Goal: Task Accomplishment & Management: Manage account settings

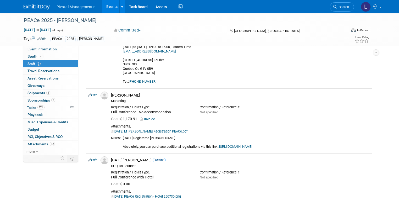
click at [345, 2] on li "Search" at bounding box center [342, 6] width 24 height 13
click at [344, 4] on link "Search" at bounding box center [342, 6] width 24 height 9
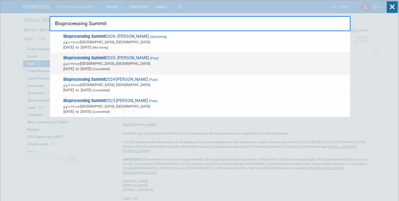
type input "Bioprocessing Summit"
click at [132, 66] on span "Aug 18, 2025 to Aug 21, 2025 (Committed)" at bounding box center [205, 68] width 284 height 5
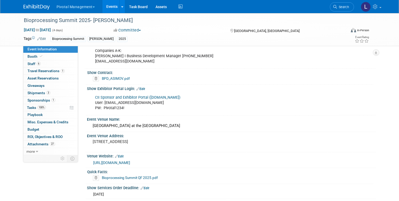
scroll to position [440, 0]
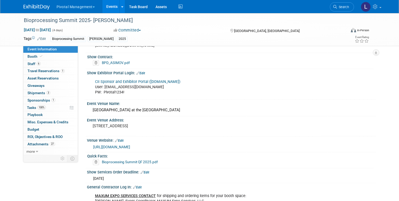
click at [162, 79] on link "CII Sponsor and Exhibitor Portal (spex-cii.com)" at bounding box center [137, 81] width 85 height 4
click at [335, 7] on link "Search" at bounding box center [342, 6] width 24 height 9
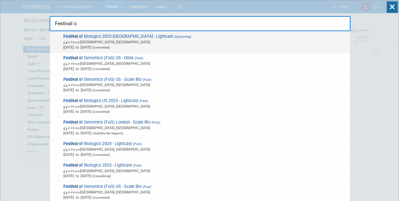
type input "Festival o"
click at [130, 34] on span "Festival o f Biologics 2025 Basel - Lightcast (Upcoming) In-Person Basel, Switz…" at bounding box center [205, 42] width 286 height 16
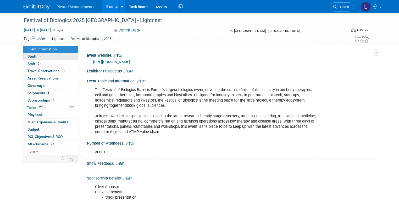
click at [39, 55] on link "Booth" at bounding box center [50, 56] width 54 height 7
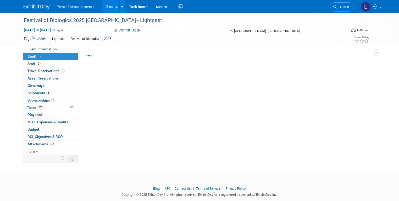
select select "Yes"
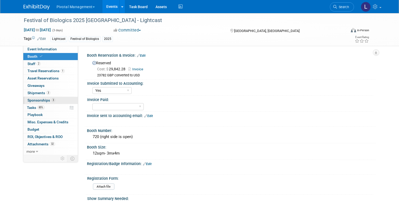
click at [41, 100] on span "Sponsorships 3" at bounding box center [41, 100] width 28 height 4
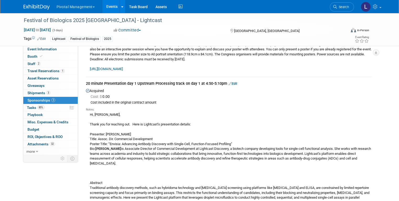
scroll to position [124, 0]
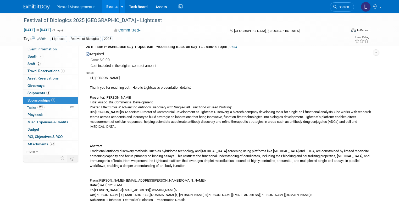
click at [101, 112] on b "[PERSON_NAME]" at bounding box center [108, 112] width 26 height 4
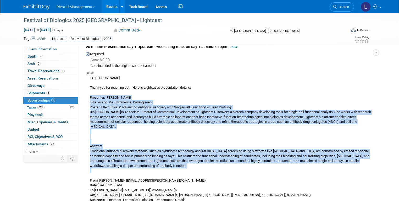
drag, startPoint x: 85, startPoint y: 96, endPoint x: 168, endPoint y: 176, distance: 114.9
click at [168, 176] on div "Hi, Jack, Thank you for reaching out. Here is Lightcast’s presentation details:…" at bounding box center [229, 179] width 286 height 208
copy div "Presenter: Carrie Maynard Title: Assoc. Dir. Commercial Development Poster Titl…"
click at [346, 8] on span "Search" at bounding box center [343, 7] width 12 height 4
click at [0, 0] on div "Recently Viewed Events: Festival of Biologics 2025 Basel - Lightcast In-Person …" at bounding box center [0, 0] width 0 height 0
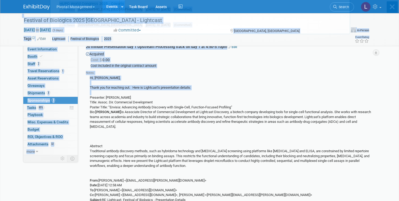
scroll to position [0, 0]
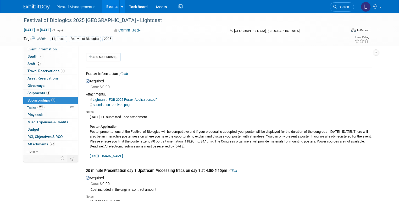
click at [346, 8] on span "Search" at bounding box center [343, 7] width 12 height 4
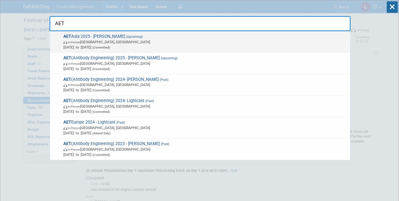
type input "AET"
click at [161, 40] on span "In-Person Kyoto, Japan" at bounding box center [205, 41] width 284 height 5
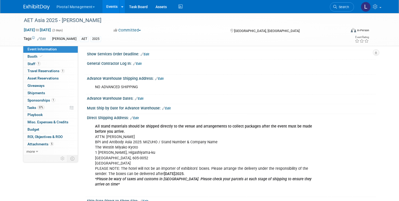
scroll to position [492, 0]
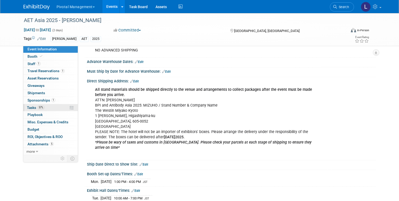
click at [38, 108] on span "57%" at bounding box center [40, 107] width 7 height 4
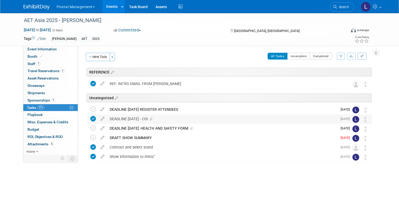
click at [142, 116] on div "DEADLINE SEPTEMBER 23 - COI" at bounding box center [222, 118] width 230 height 9
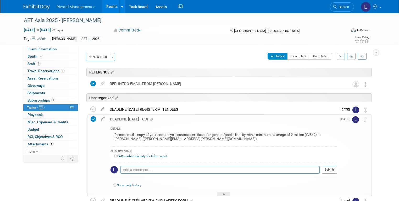
click at [143, 135] on div "Please email a copy of your company's insurance certificate for general/public …" at bounding box center [223, 137] width 227 height 12
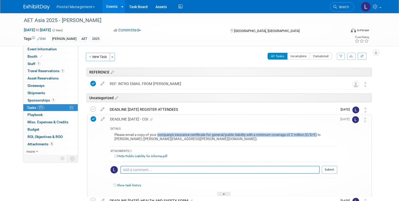
drag, startPoint x: 153, startPoint y: 132, endPoint x: 314, endPoint y: 136, distance: 161.0
click at [314, 136] on div "Please email a copy of your company's insurance certificate for general/public …" at bounding box center [223, 137] width 227 height 12
copy div "company's insurance certificate for general/public liability with a minimum cov…"
click at [30, 57] on span "Booth" at bounding box center [35, 56] width 16 height 4
select select "Yes"
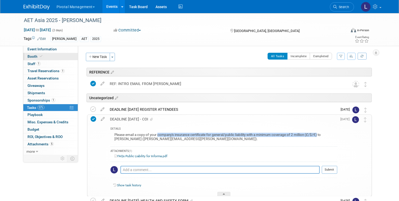
select select "Yes"
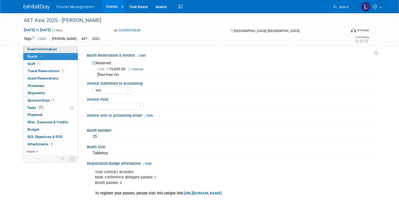
click at [41, 50] on span "Event Information" at bounding box center [41, 49] width 29 height 4
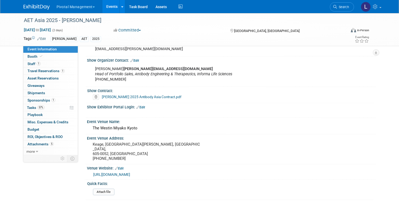
scroll to position [310, 0]
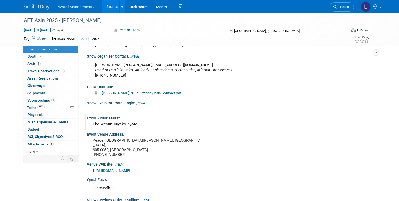
drag, startPoint x: 88, startPoint y: 122, endPoint x: 139, endPoint y: 122, distance: 51.0
click at [139, 122] on div "The Westin Miyako Kyoto" at bounding box center [231, 124] width 281 height 8
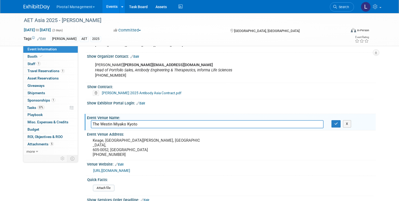
drag, startPoint x: 138, startPoint y: 122, endPoint x: 74, endPoint y: 117, distance: 64.9
click at [74, 117] on div "Event Information Event Info Booth Booth 1 Staff 1 Staff 1 Travel Reservations …" at bounding box center [200, 141] width 360 height 876
click at [149, 145] on pre "Keage, Sanjo Higashiyama Ward, Kyoto, 605-0052, Japan +81 75-771-7111" at bounding box center [147, 147] width 109 height 19
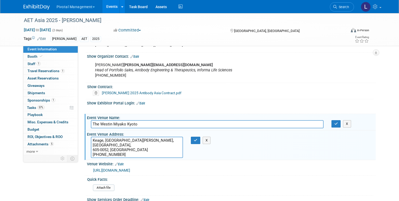
drag, startPoint x: 121, startPoint y: 152, endPoint x: 113, endPoint y: 152, distance: 7.6
click at [113, 152] on textarea "Keage, Sanjo Higashiyama Ward, Kyoto, 605-0052, Japan +81 75-771-7111" at bounding box center [137, 146] width 92 height 21
click at [120, 146] on textarea "Keage, Sanjo Higashiyama Ward, Kyoto, 605-0052, Japan +81 75-771-7111" at bounding box center [137, 146] width 92 height 21
drag, startPoint x: 122, startPoint y: 149, endPoint x: 85, endPoint y: 137, distance: 39.9
click at [87, 137] on div "Keage, Sanjo Higashiyama Ward, Kyoto, 605-0052, Japan +81 75-771-7111" at bounding box center [137, 146] width 100 height 21
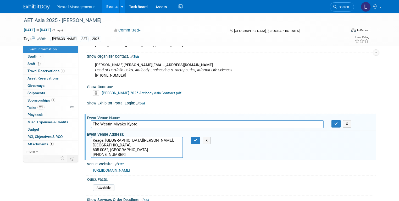
drag, startPoint x: 122, startPoint y: 150, endPoint x: 89, endPoint y: 137, distance: 35.6
click at [91, 137] on textarea "Keage, Sanjo Higashiyama Ward, Kyoto, 605-0052, Japan +81 75-771-7111" at bounding box center [137, 146] width 92 height 21
click at [40, 49] on span "Event Information" at bounding box center [41, 49] width 29 height 4
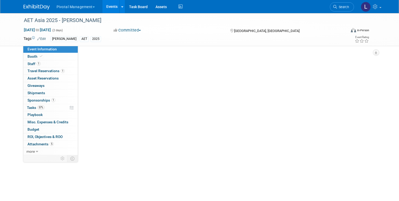
scroll to position [0, 0]
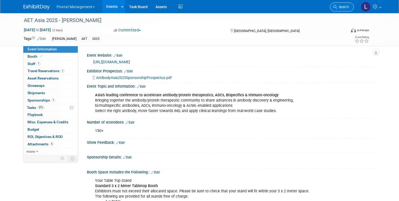
click at [349, 8] on span "Search" at bounding box center [343, 7] width 12 height 4
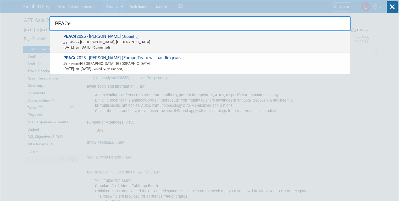
type input "PEACe"
click at [155, 51] on div "PEACe 2025 - Asimov (Upcoming) In-Person Montréal, Canada Sep 15, 2025 to Sep 1…" at bounding box center [200, 41] width 300 height 21
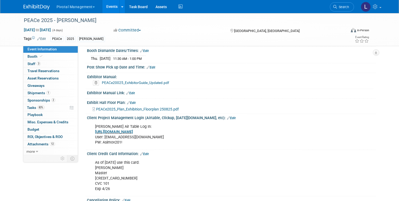
scroll to position [795, 0]
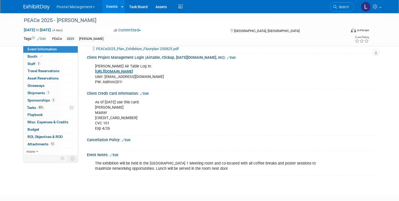
drag, startPoint x: 0, startPoint y: 0, endPoint x: 399, endPoint y: 162, distance: 430.6
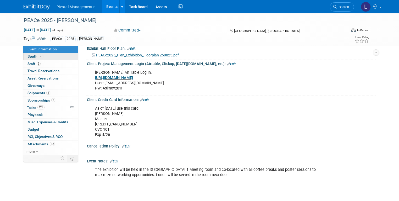
click at [45, 56] on link "Booth" at bounding box center [50, 56] width 54 height 7
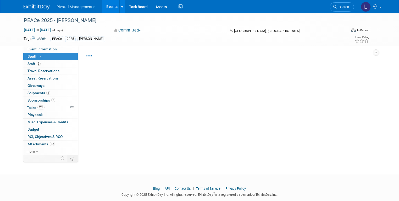
select select "Yes"
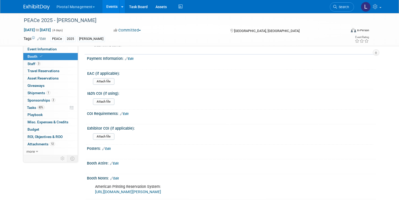
scroll to position [607, 0]
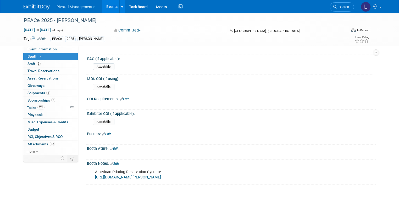
click at [157, 175] on link "https://www.nationsprint.com/clients/asimov/" at bounding box center [128, 177] width 66 height 4
click at [341, 3] on link "Search" at bounding box center [342, 6] width 24 height 9
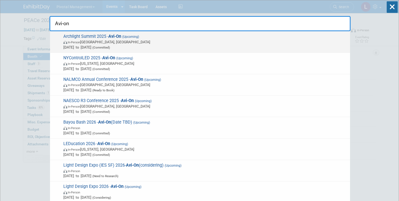
type input "Avi-on"
click at [110, 46] on span "(Committed)" at bounding box center [100, 48] width 19 height 4
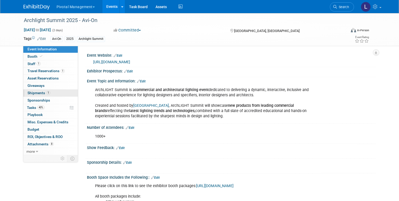
click at [32, 94] on span "Shipments 1" at bounding box center [38, 93] width 23 height 4
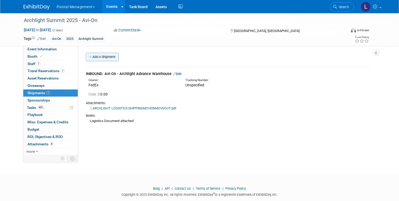
click at [99, 56] on link "Add a Shipment" at bounding box center [102, 57] width 33 height 8
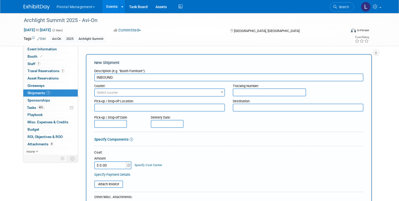
type input "INBOUND:"
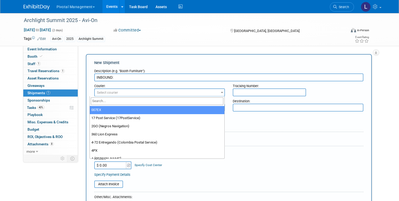
click at [143, 93] on span "Select courier" at bounding box center [160, 92] width 130 height 7
click at [106, 99] on input "search" at bounding box center [157, 101] width 133 height 8
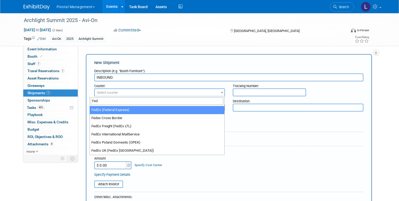
type input "Fed"
select select "206"
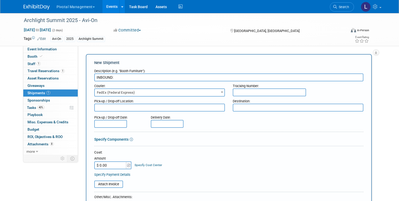
click at [270, 90] on input "text" at bounding box center [269, 92] width 73 height 8
click at [147, 105] on textarea at bounding box center [159, 107] width 131 height 8
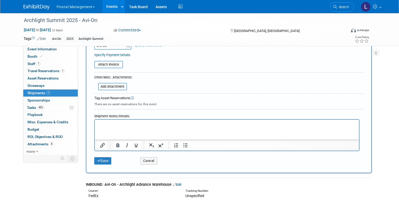
scroll to position [126, 0]
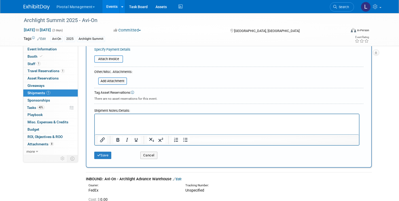
drag, startPoint x: 400, startPoint y: 18, endPoint x: 205, endPoint y: 0, distance: 195.8
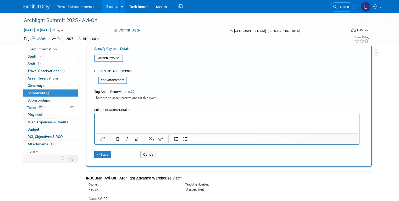
click at [154, 118] on p "Rich Text Area. Press ALT-0 for help." at bounding box center [227, 117] width 258 height 5
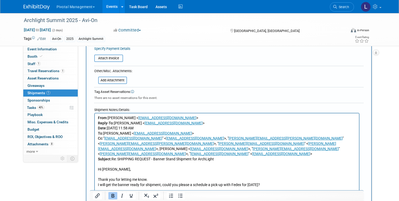
scroll to position [239, 0]
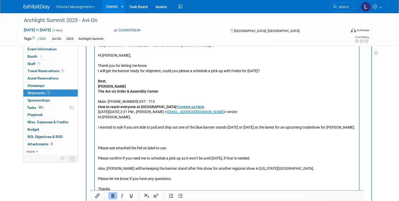
click at [109, 135] on p "Rich Text Area. Press ALT-0 for help." at bounding box center [227, 137] width 258 height 5
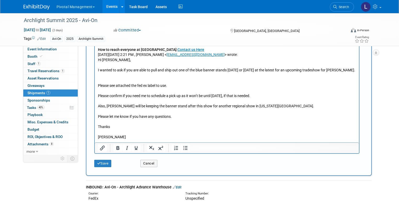
scroll to position [302, 0]
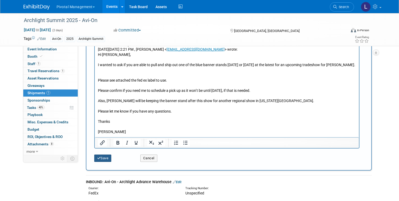
click at [99, 156] on button "Save" at bounding box center [102, 157] width 17 height 7
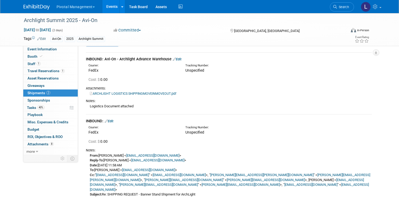
scroll to position [14, 0]
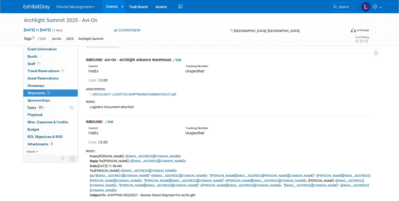
click at [175, 60] on link "Edit" at bounding box center [177, 60] width 9 height 4
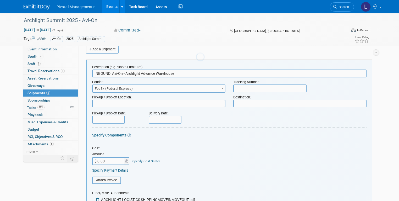
scroll to position [0, 0]
click at [101, 182] on input "file" at bounding box center [89, 180] width 62 height 6
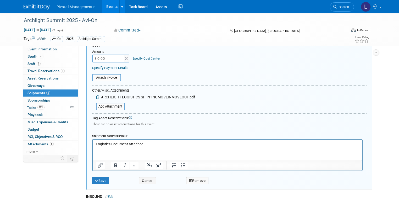
scroll to position [128, 0]
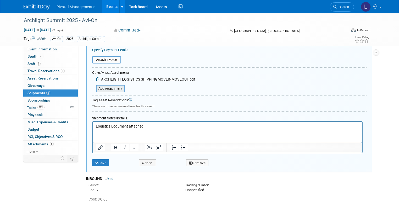
click at [105, 87] on input "file" at bounding box center [93, 88] width 62 height 6
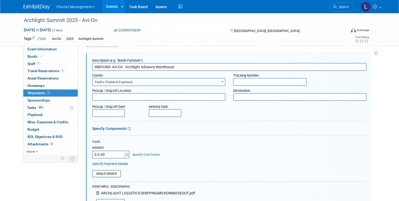
scroll to position [0, 0]
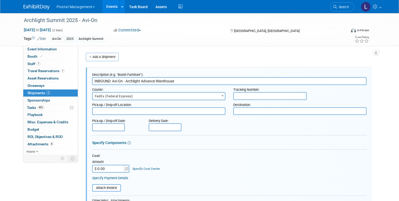
click at [176, 79] on input "INBOUND: Avi-On - Archlight Advance Warehouse" at bounding box center [229, 81] width 274 height 8
drag, startPoint x: 177, startPoint y: 82, endPoint x: 108, endPoint y: 80, distance: 69.4
click at [108, 80] on input "INBOUND: Avi-On - Archlight Advance Warehouse" at bounding box center [229, 81] width 274 height 8
drag, startPoint x: 106, startPoint y: 80, endPoint x: 74, endPoint y: 77, distance: 32.0
click at [78, 77] on div "Event Website: Edit https://archlightsummit.com/ Exhibitor Prospectus: Edit Eve…" at bounding box center [227, 100] width 298 height 109
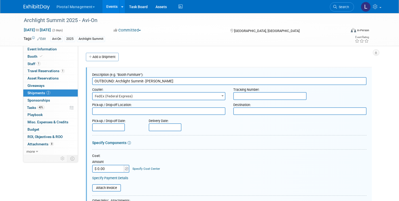
type input "OUTBOUND: Archlight Summit- Patrick James"
click at [143, 96] on span "FedEx (Federal Express)" at bounding box center [159, 95] width 132 height 7
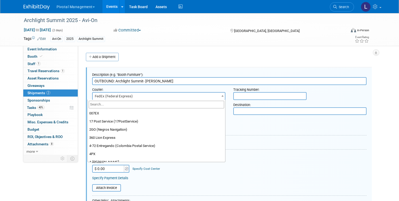
scroll to position [1704, 0]
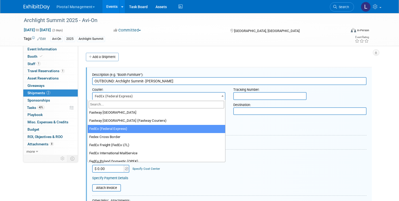
click at [122, 105] on input "search" at bounding box center [156, 105] width 135 height 8
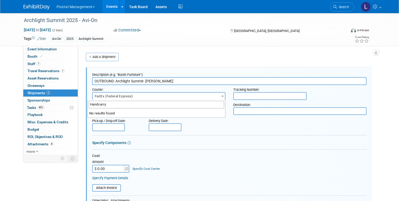
type input "Handcarry"
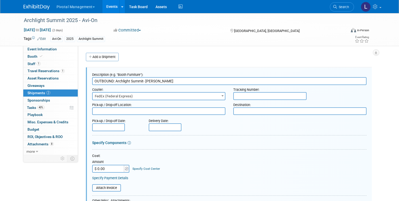
click at [292, 181] on div "Attach Invoice" at bounding box center [229, 185] width 274 height 11
click at [123, 109] on textarea at bounding box center [158, 111] width 133 height 8
drag, startPoint x: 398, startPoint y: 49, endPoint x: 402, endPoint y: 60, distance: 11.3
click at [399, 60] on html "Pivotal Management Choose Workspace: Pivotal Management Watchmaker Genomics Eve…" at bounding box center [199, 100] width 399 height 201
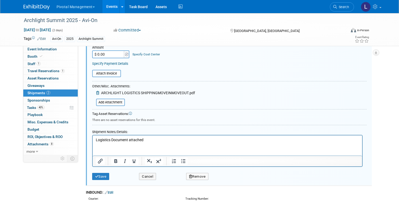
scroll to position [116, 0]
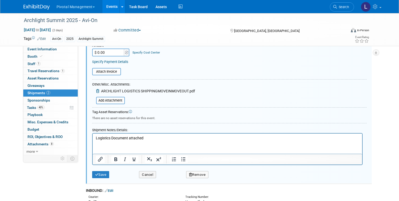
click at [169, 137] on p "Logistics Document attached" at bounding box center [227, 137] width 263 height 5
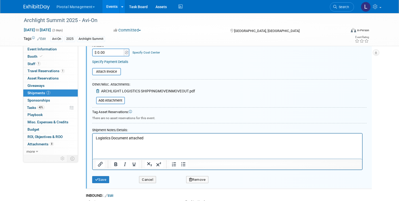
click at [157, 141] on p "Rich Text Area. Press ALT-0 for help." at bounding box center [227, 142] width 263 height 5
click at [157, 138] on p "Logistics Document attached" at bounding box center [227, 137] width 263 height 5
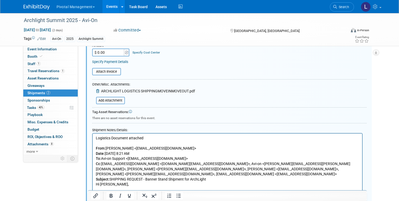
scroll to position [193, 0]
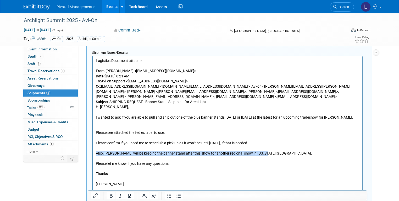
drag, startPoint x: 280, startPoint y: 146, endPoint x: 96, endPoint y: 178, distance: 187.1
click at [92, 146] on html "Logistics Document attached From: Valerie Weld <vweld@pivotalmgt.com> Date: Mon…" at bounding box center [226, 129] width 269 height 146
click at [110, 196] on icon "Bold" at bounding box center [111, 195] width 6 height 6
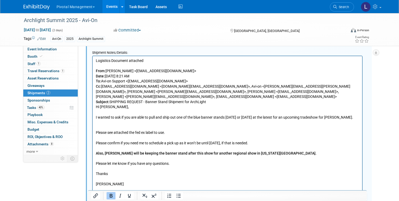
drag, startPoint x: 127, startPoint y: 197, endPoint x: 142, endPoint y: 190, distance: 16.9
click at [127, 197] on icon "Underline" at bounding box center [129, 195] width 6 height 6
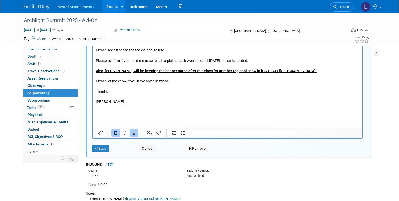
scroll to position [283, 0]
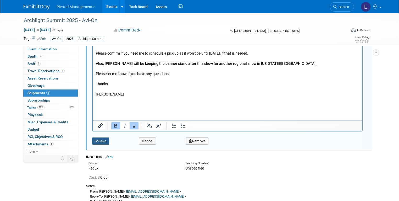
click at [103, 137] on button "Save" at bounding box center [100, 140] width 17 height 7
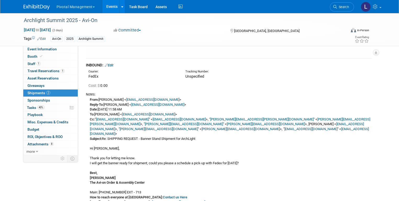
scroll to position [208, 0]
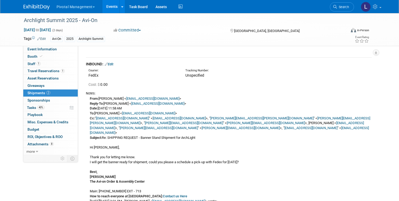
click at [106, 62] on link "Edit" at bounding box center [109, 64] width 9 height 4
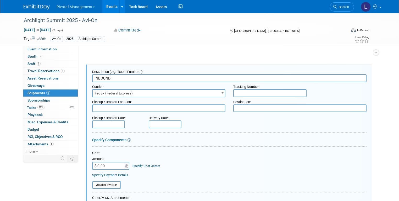
scroll to position [0, 0]
click at [274, 89] on input "text" at bounding box center [269, 93] width 73 height 8
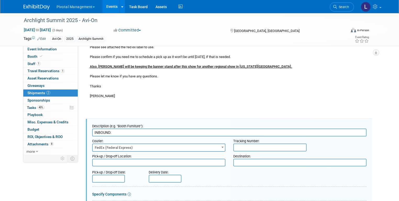
scroll to position [175, 0]
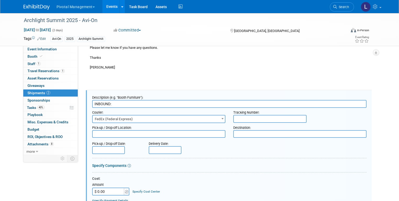
click at [139, 100] on input "INBOUND:" at bounding box center [229, 104] width 274 height 8
type input "INBOUND: Avi-On to Sesco Dallas"
click at [248, 115] on input "text" at bounding box center [269, 119] width 73 height 8
click at [254, 130] on textarea at bounding box center [299, 134] width 133 height 8
paste textarea "Sesco Dallas Attn: Tiffany Donaldson Dallas1740 Trinity Valley Dr Carrollton Te…"
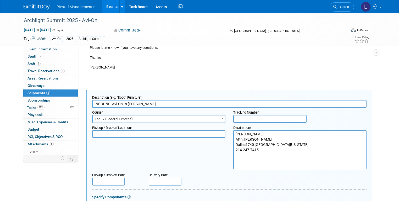
type textarea "Sesco Dallas Attn: Tiffany Donaldson Dallas1740 Trinity Valley Dr Carrollton Te…"
click at [115, 130] on textarea at bounding box center [158, 134] width 133 height 8
paste textarea "2700 Rasmussen Rd, Park City, UT 84098"
click at [92, 130] on textarea "2700 Rasmussen Rd, Park City, UT 84098" at bounding box center [158, 134] width 133 height 8
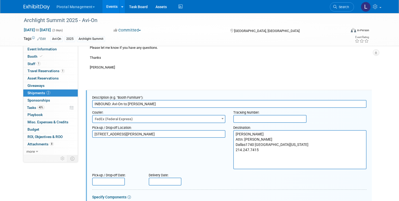
click at [125, 130] on textarea "2700 Rasmussen Rd, Park City, UT 84098" at bounding box center [158, 134] width 133 height 8
click at [92, 130] on textarea "2700 Rasmussen Rd Park City, UT 84098" at bounding box center [158, 136] width 133 height 13
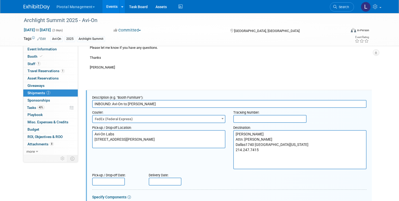
type textarea "Avi-On Labs 2700 Rasmussen Rd Park City, UT 84098"
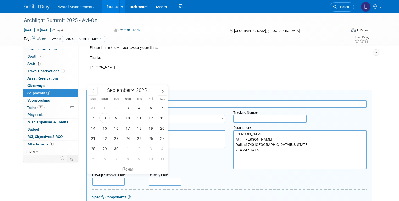
click at [105, 177] on input "text" at bounding box center [108, 181] width 33 height 8
click at [118, 116] on span "9" at bounding box center [116, 118] width 10 height 10
type input "Sep 9, 2025"
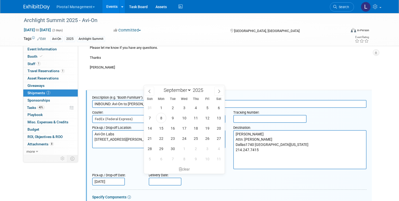
click at [165, 177] on input "text" at bounding box center [165, 181] width 33 height 8
drag, startPoint x: 207, startPoint y: 119, endPoint x: 251, endPoint y: 112, distance: 45.0
click at [207, 119] on span "12" at bounding box center [207, 118] width 10 height 10
type input "Sep 12, 2025"
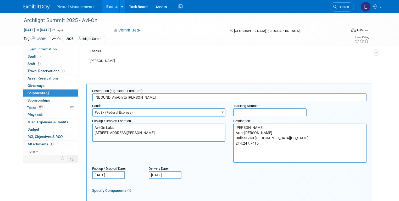
scroll to position [177, 0]
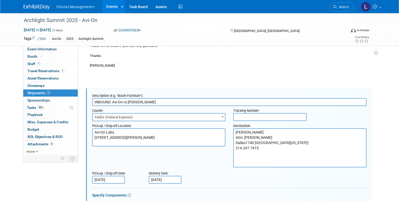
click at [253, 113] on input "text" at bounding box center [269, 117] width 73 height 8
paste input "8842 0125 3234"
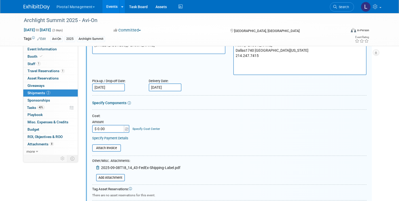
scroll to position [268, 0]
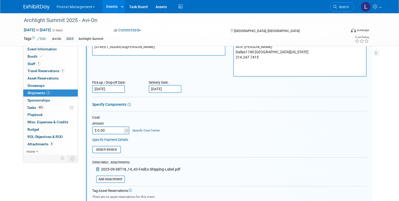
type input "8842 0125 3234"
click at [99, 102] on link "Specify Components" at bounding box center [109, 104] width 34 height 4
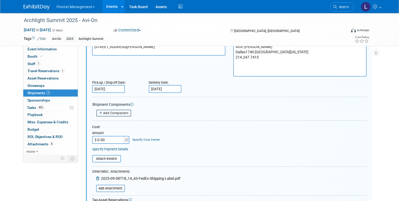
click at [110, 111] on span "Add Component" at bounding box center [115, 113] width 25 height 4
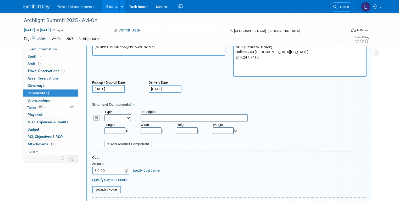
click at [126, 114] on select "Bag Bin Box Bundle Cage Case Container Cooler Crate Drum/Barrel Envelope Machin…" at bounding box center [117, 117] width 27 height 7
select select "1"
click at [104, 114] on select "Bag Bin Box Bundle Cage Case Container Cooler Crate Drum/Barrel Envelope Machin…" at bounding box center [117, 117] width 27 height 7
drag, startPoint x: 156, startPoint y: 109, endPoint x: 157, endPoint y: 112, distance: 3.2
click at [157, 114] on input "text" at bounding box center [194, 117] width 107 height 7
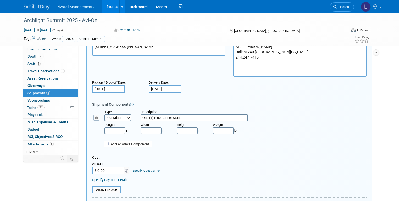
type input "One (1) Blue Banner Stand"
click at [113, 127] on input "text" at bounding box center [114, 130] width 21 height 7
type input "19.00"
click at [153, 127] on input "text" at bounding box center [151, 130] width 21 height 7
type input "19.00"
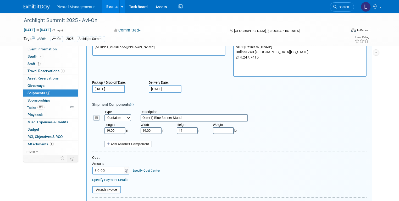
type input "44.00"
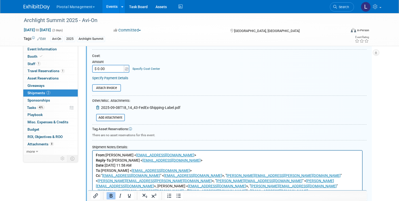
scroll to position [372, 0]
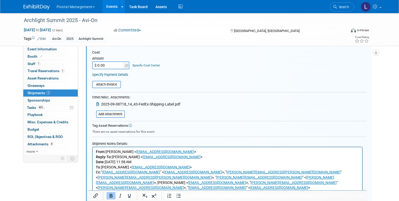
type input "20.00"
click at [110, 111] on input "file" at bounding box center [93, 114] width 62 height 6
click at [105, 111] on input "file" at bounding box center [93, 114] width 62 height 6
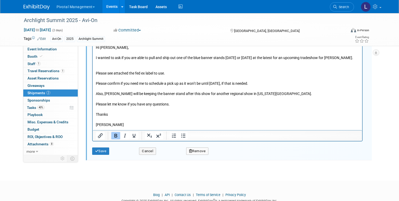
scroll to position [606, 0]
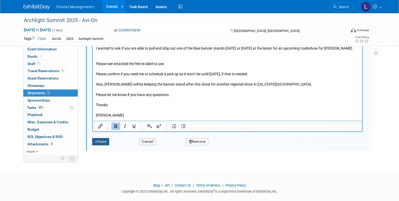
click at [97, 138] on button "Save" at bounding box center [100, 141] width 17 height 7
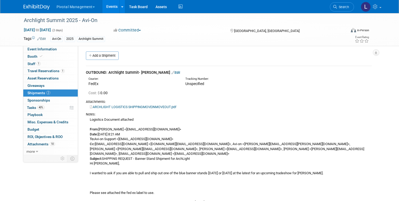
scroll to position [0, 0]
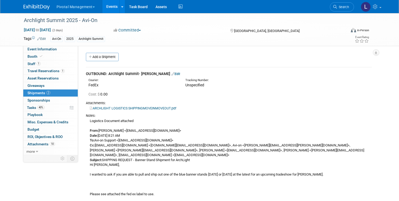
click at [172, 72] on div "OUTBOUND: Archlight Summit- Patrick James Edit" at bounding box center [229, 73] width 286 height 5
click at [171, 74] on link "Edit" at bounding box center [175, 74] width 9 height 4
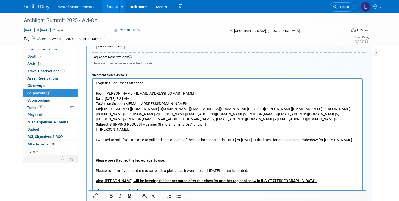
scroll to position [176, 0]
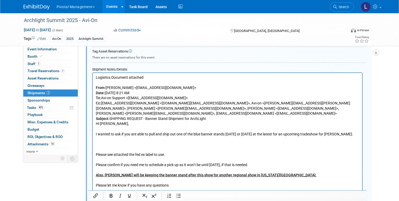
drag, startPoint x: 400, startPoint y: 23, endPoint x: 228, endPoint y: 6, distance: 172.8
drag, startPoint x: 96, startPoint y: 88, endPoint x: 260, endPoint y: 159, distance: 179.2
click at [260, 159] on p "Logistics Document attached From: Valerie Weld <vweld@pivotalmgt.com> Date: Mon…" at bounding box center [227, 149] width 263 height 149
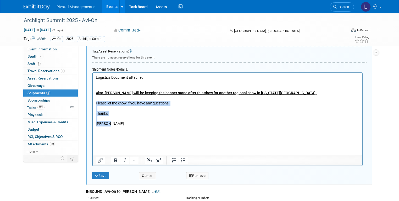
drag, startPoint x: 96, startPoint y: 103, endPoint x: 130, endPoint y: 125, distance: 40.2
click at [130, 125] on p "Logistics Document attached Also, Patrick will be keeping the banner stand afte…" at bounding box center [227, 108] width 263 height 67
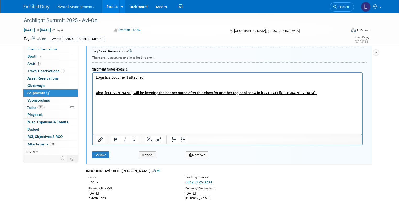
click at [98, 85] on p "Logistics Document attached Also, Patrick will be keeping the banner stand afte…" at bounding box center [227, 98] width 263 height 46
click at [104, 87] on p "Logistics Document attached Also, Patrick will be keeping the banner stand afte…" at bounding box center [227, 98] width 263 height 46
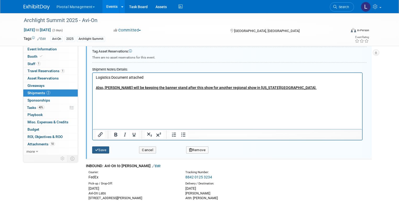
click at [102, 151] on button "Save" at bounding box center [100, 149] width 17 height 7
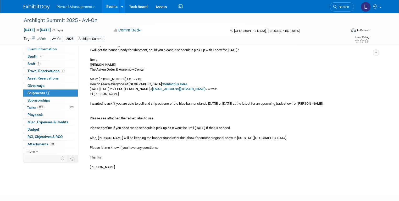
scroll to position [0, 0]
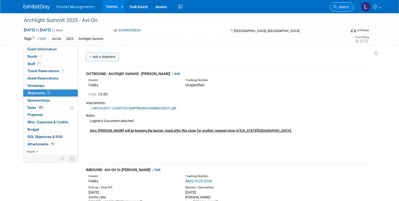
click at [339, 10] on link "Search" at bounding box center [342, 6] width 24 height 9
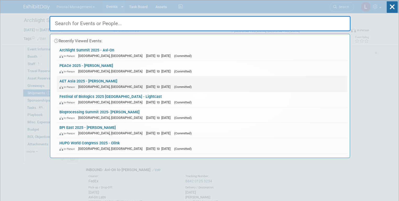
click at [119, 81] on link "AET Asia 2025 - Asimov In-Person Kyoto, Japan Oct 21, 2025 to Oct 22, 2025 (Com…" at bounding box center [202, 83] width 290 height 15
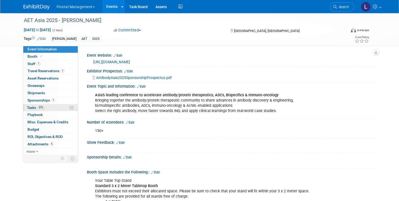
click at [37, 105] on span "57%" at bounding box center [40, 107] width 7 height 4
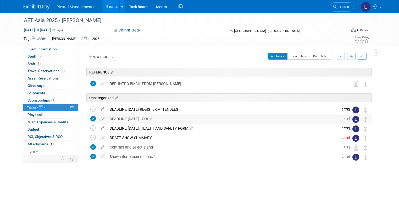
click at [129, 115] on div "DEADLINE SEPTEMBER 23 - COI" at bounding box center [222, 118] width 230 height 9
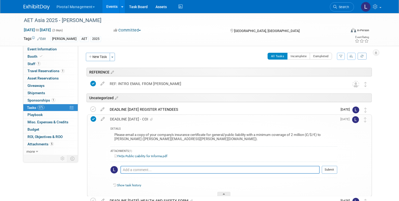
click at [123, 156] on link "FAQs Public Liability for Informa.pdf" at bounding box center [140, 156] width 53 height 4
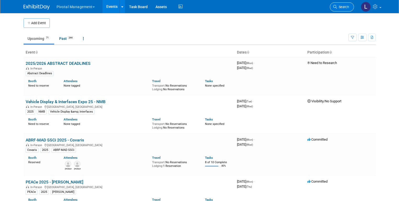
click at [343, 8] on span "Search" at bounding box center [343, 7] width 12 height 4
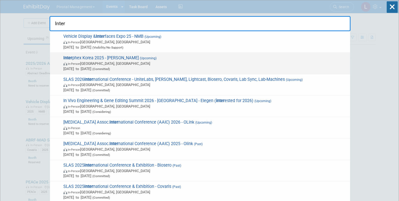
type input "Inter"
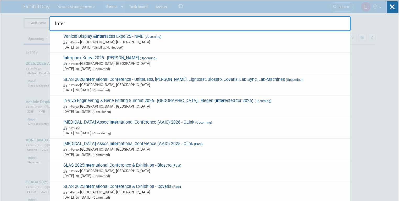
click at [138, 70] on span "Oct 15, 2025 to Oct 17, 2025 (Committed)" at bounding box center [205, 68] width 284 height 5
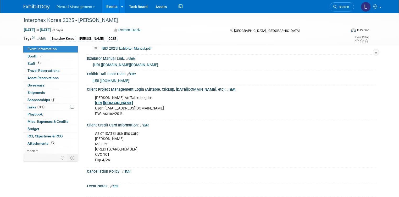
scroll to position [703, 0]
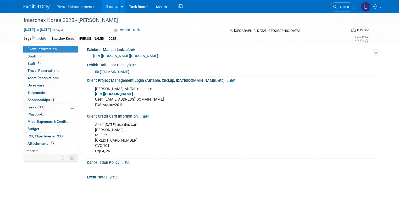
click at [51, 101] on span "3" at bounding box center [53, 100] width 4 height 4
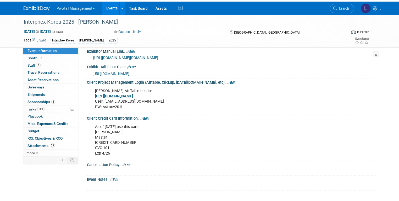
scroll to position [0, 0]
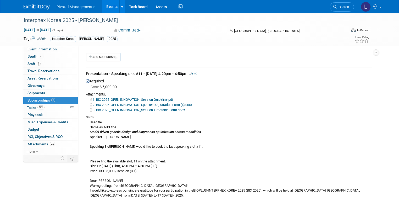
click at [349, 8] on span "Search" at bounding box center [343, 7] width 12 height 4
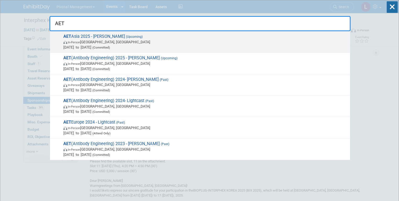
type input "AET"
click at [130, 49] on div "AET Asia 2025 - [PERSON_NAME] (Upcoming) In-Person [GEOGRAPHIC_DATA], [GEOGRAPH…" at bounding box center [200, 41] width 300 height 21
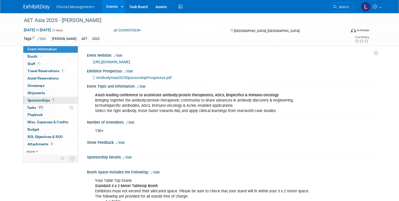
click at [40, 102] on span "Sponsorships 1" at bounding box center [41, 100] width 28 height 4
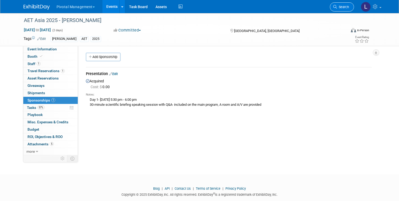
click at [337, 8] on icon at bounding box center [335, 7] width 4 height 4
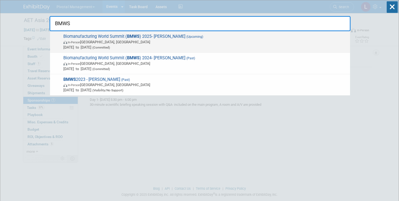
type input "BMWS"
click at [185, 38] on span "(Upcoming)" at bounding box center [194, 37] width 18 height 4
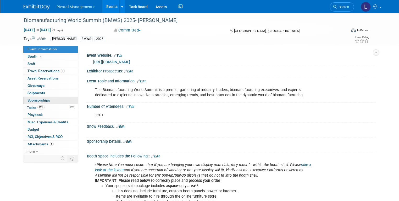
click at [47, 99] on link "0 Sponsorships 0" at bounding box center [50, 100] width 54 height 7
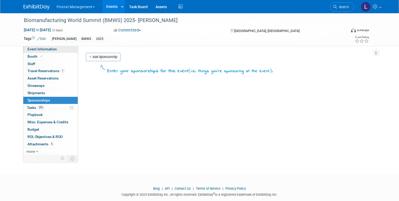
click at [37, 51] on span "Event Information" at bounding box center [41, 49] width 29 height 4
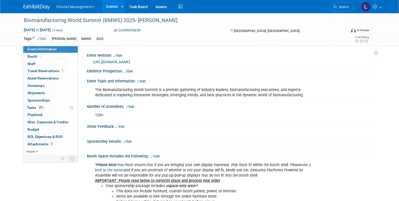
click at [345, 9] on span "Search" at bounding box center [343, 7] width 12 height 4
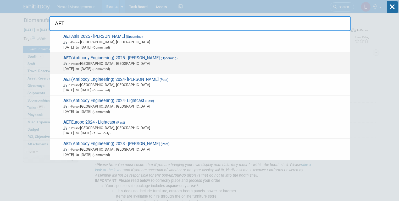
type input "AET"
click at [107, 62] on span "In-Person San Diego, CA" at bounding box center [205, 63] width 284 height 5
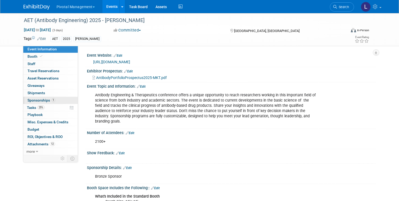
click at [38, 99] on span "Sponsorships 1" at bounding box center [41, 100] width 28 height 4
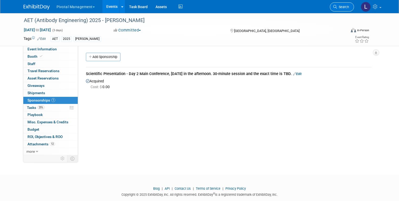
click at [341, 6] on span "Search" at bounding box center [343, 7] width 12 height 4
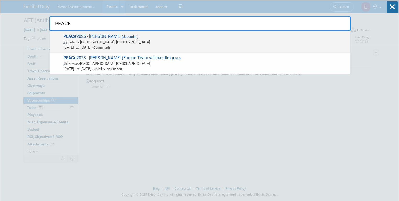
type input "PEACE"
click at [156, 40] on span "In-Person [GEOGRAPHIC_DATA], [GEOGRAPHIC_DATA]" at bounding box center [205, 41] width 284 height 5
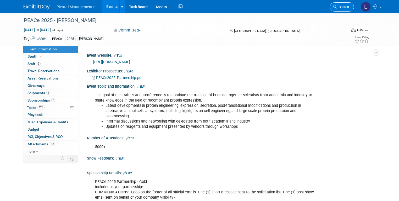
click at [342, 5] on span "Search" at bounding box center [343, 7] width 12 height 4
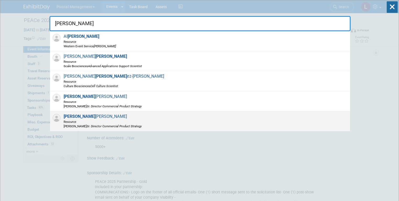
type input "[PERSON_NAME]"
click at [132, 115] on div "[PERSON_NAME] Resource [PERSON_NAME]. Director Commercial Product Strategy" at bounding box center [200, 121] width 300 height 20
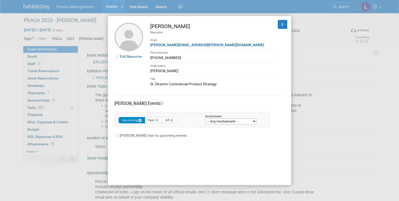
drag, startPoint x: 174, startPoint y: 58, endPoint x: 149, endPoint y: 59, distance: 25.4
click at [149, 59] on td "[PERSON_NAME] Resource Email [PERSON_NAME][EMAIL_ADDRESS][PERSON_NAME][DOMAIN_N…" at bounding box center [208, 55] width 131 height 64
copy div "[PHONE_NUMBER]"
click at [280, 24] on button "X" at bounding box center [282, 24] width 9 height 9
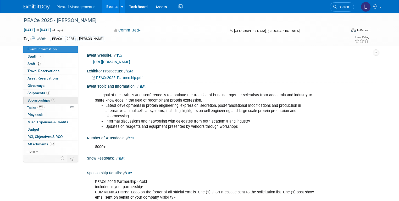
click at [35, 100] on span "Sponsorships 2" at bounding box center [41, 100] width 28 height 4
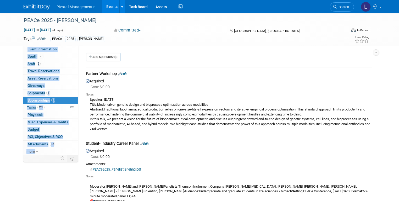
drag, startPoint x: 398, startPoint y: 36, endPoint x: 402, endPoint y: 47, distance: 11.4
click at [399, 47] on html "Pivotal Management Choose Workspace: Pivotal Management Watchmaker Genomics Eve…" at bounding box center [199, 100] width 399 height 201
click at [28, 55] on span "Booth" at bounding box center [35, 56] width 16 height 4
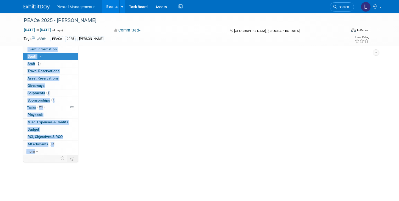
select select "Yes"
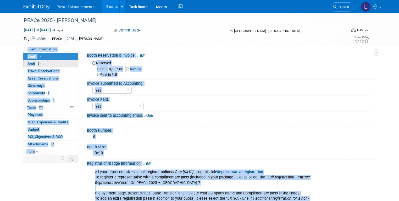
click at [27, 62] on span "Staff 3" at bounding box center [33, 64] width 13 height 4
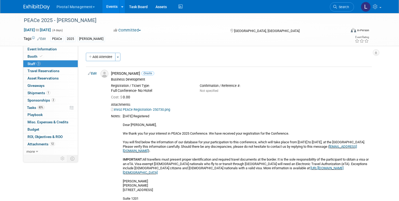
scroll to position [1, 0]
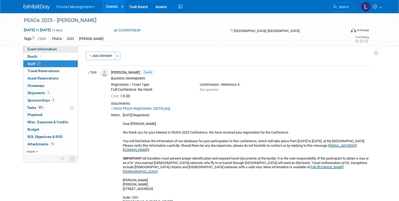
click at [35, 47] on span "Event Information" at bounding box center [41, 49] width 29 height 4
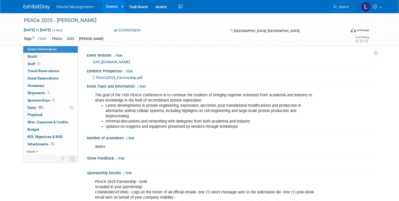
click at [130, 60] on link "[URL][DOMAIN_NAME]" at bounding box center [111, 62] width 37 height 4
click at [29, 62] on span "Staff 3" at bounding box center [33, 64] width 13 height 4
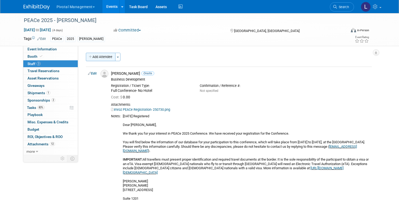
click at [99, 57] on button "Add Attendee" at bounding box center [101, 57] width 30 height 8
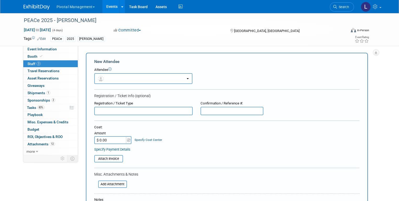
click at [116, 110] on input "text" at bounding box center [143, 111] width 98 height 8
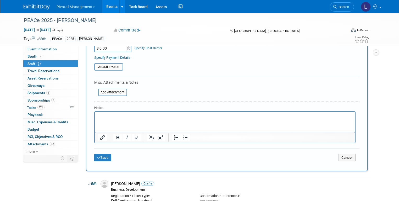
scroll to position [105, 0]
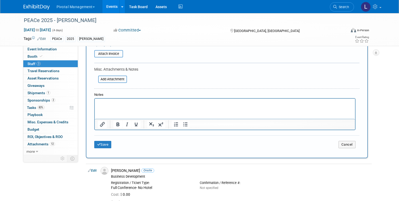
type input "Log In information"
click at [155, 104] on p "Rich Text Area. Press ALT-0 for help." at bounding box center [225, 103] width 254 height 5
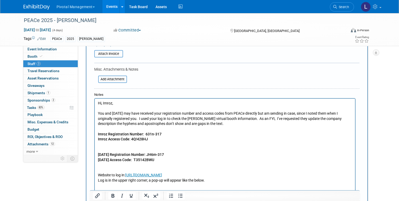
click at [166, 159] on p "[DATE] Access Code: T35142BWU" at bounding box center [225, 159] width 254 height 5
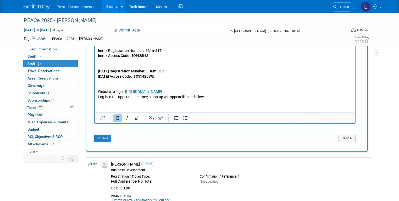
scroll to position [204, 0]
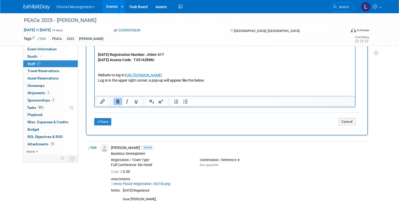
click at [114, 120] on td "Save" at bounding box center [138, 121] width 88 height 7
click at [102, 121] on button "Save" at bounding box center [102, 121] width 17 height 7
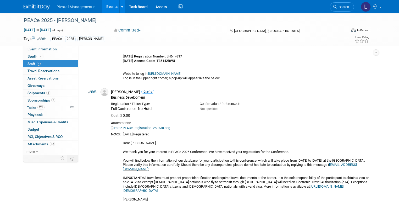
scroll to position [74, 0]
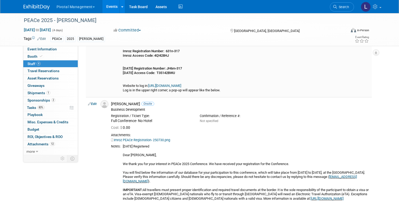
click at [181, 85] on link "[URL][DOMAIN_NAME]" at bounding box center [164, 85] width 33 height 4
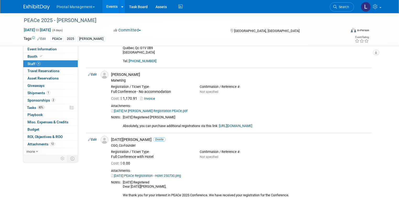
scroll to position [391, 0]
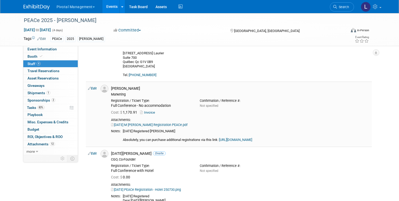
click at [91, 89] on link "Edit" at bounding box center [92, 88] width 9 height 4
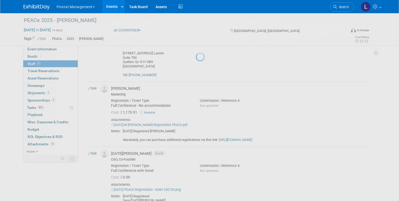
select select "4ae32f30-a2dd-43a6-86a5-9c4fceeea651"
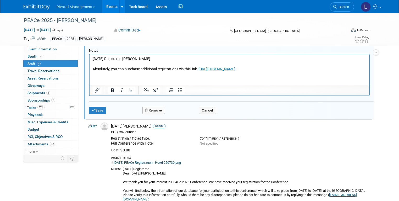
scroll to position [576, 0]
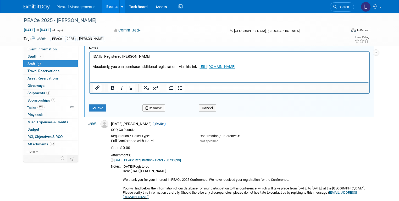
click at [96, 69] on html "[DATE] Registered [PERSON_NAME] Absolutely, you can purchase additional registr…" at bounding box center [229, 61] width 280 height 18
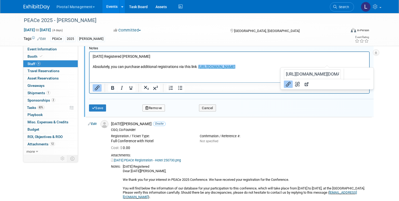
click at [348, 65] on p "[DATE] Registered [PERSON_NAME] Absolutely, you can purchase additional registr…" at bounding box center [229, 61] width 274 height 15
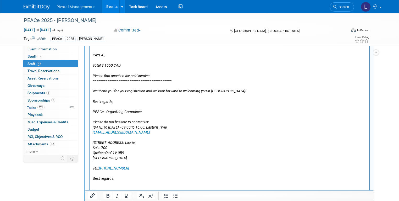
scroll to position [990, 0]
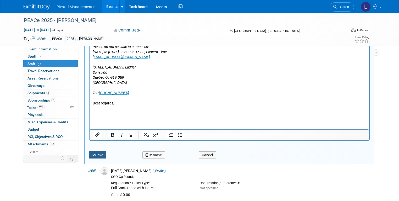
click at [89, 155] on button "Save" at bounding box center [97, 154] width 17 height 7
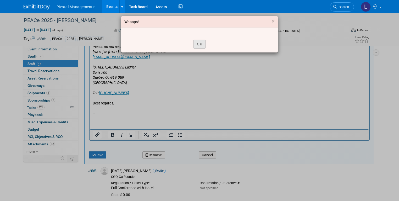
click at [203, 43] on button "OK" at bounding box center [199, 44] width 12 height 9
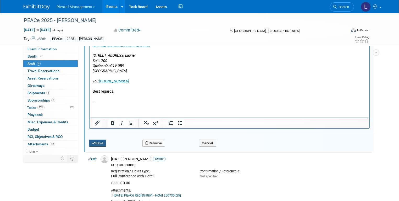
click at [94, 142] on button "Save" at bounding box center [97, 142] width 17 height 7
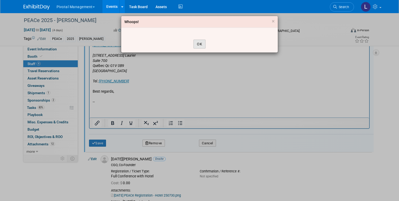
click at [198, 43] on button "OK" at bounding box center [199, 44] width 12 height 9
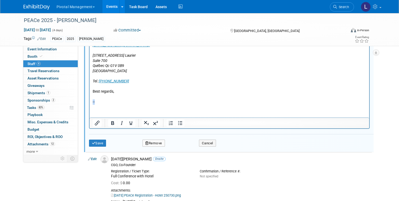
drag, startPoint x: 98, startPoint y: 102, endPoint x: 89, endPoint y: 102, distance: 9.2
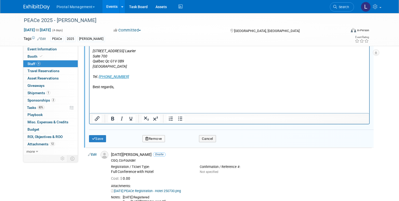
scroll to position [1010, 0]
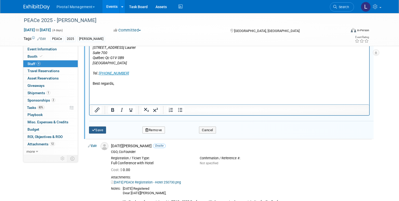
click at [95, 130] on button "Save" at bounding box center [97, 129] width 17 height 7
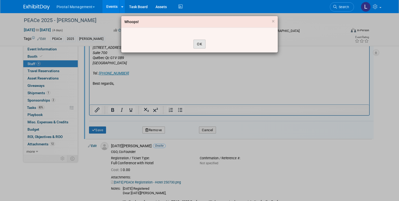
click at [198, 44] on button "OK" at bounding box center [199, 44] width 12 height 9
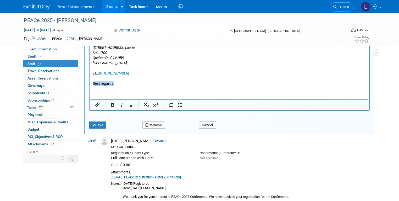
drag, startPoint x: 121, startPoint y: 84, endPoint x: 175, endPoint y: -275, distance: 362.8
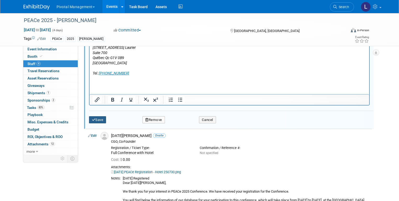
click at [96, 117] on button "Save" at bounding box center [97, 119] width 17 height 7
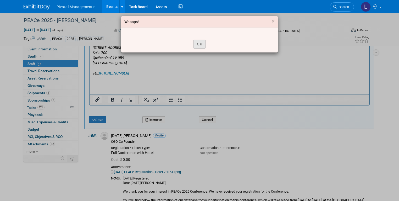
click at [198, 44] on button "OK" at bounding box center [199, 44] width 12 height 9
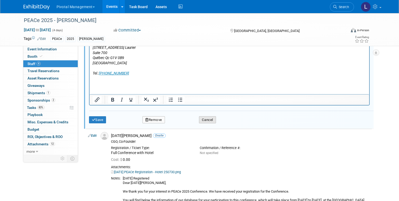
click at [199, 119] on button "Cancel" at bounding box center [207, 119] width 17 height 7
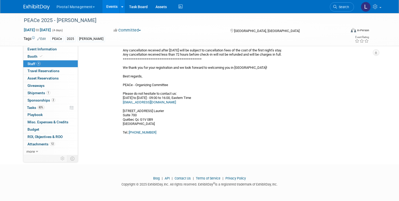
scroll to position [410, 0]
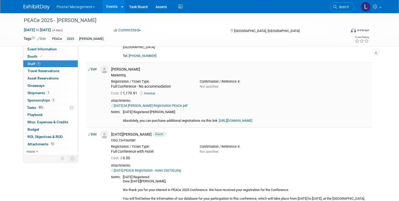
click at [91, 70] on link "Edit" at bounding box center [92, 69] width 9 height 4
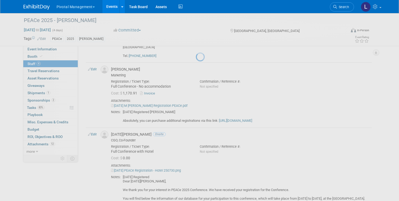
select select "4ae32f30-a2dd-43a6-86a5-9c4fceeea651"
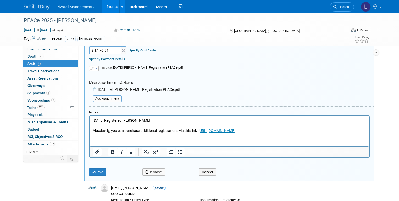
scroll to position [514, 0]
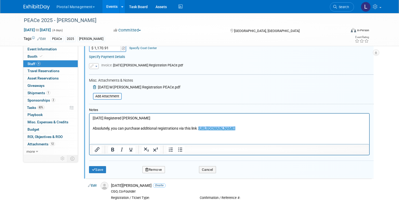
click at [343, 126] on p "[DATE] Registered [PERSON_NAME] Absolutely, you can purchase additional registr…" at bounding box center [229, 122] width 274 height 15
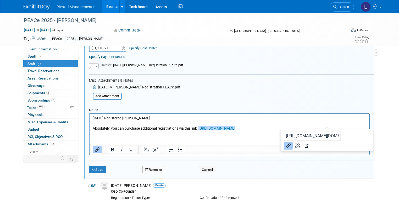
click at [341, 128] on p "[DATE] Registered [PERSON_NAME] Absolutely, you can purchase additional registr…" at bounding box center [229, 122] width 274 height 15
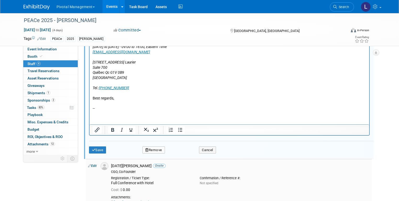
scroll to position [1019, 0]
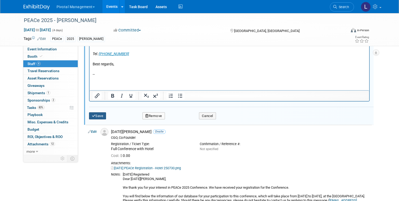
click at [91, 115] on button "Save" at bounding box center [97, 115] width 17 height 7
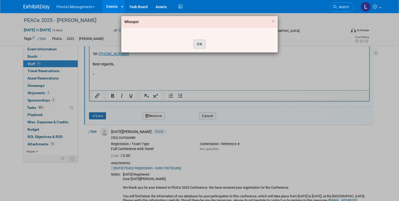
click at [199, 44] on button "OK" at bounding box center [199, 44] width 12 height 9
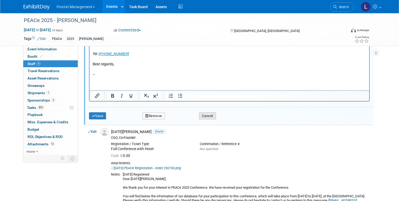
click at [205, 113] on button "Cancel" at bounding box center [207, 115] width 17 height 7
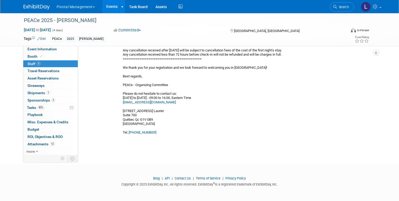
scroll to position [414, 0]
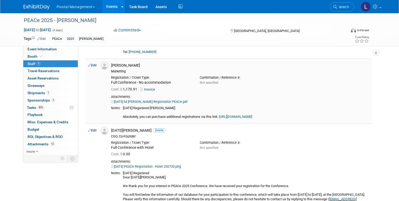
click at [90, 64] on link "Edit" at bounding box center [92, 65] width 9 height 4
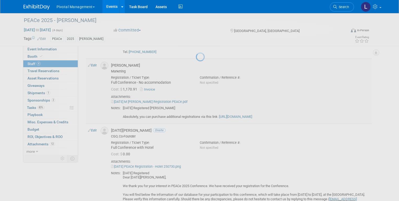
select select "4ae32f30-a2dd-43a6-86a5-9c4fceeea651"
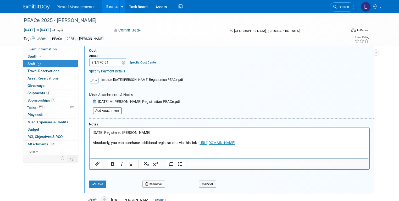
scroll to position [501, 0]
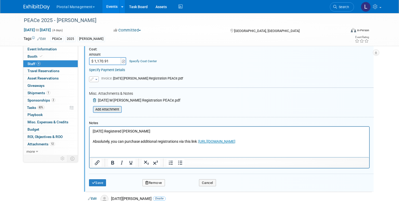
click at [105, 110] on input "file" at bounding box center [90, 109] width 62 height 6
click at [105, 144] on html "[DATE] Registered [PERSON_NAME] Absolutely, you can purchase additional registr…" at bounding box center [229, 135] width 280 height 18
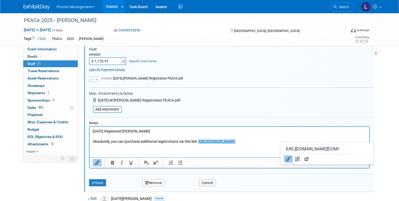
click at [248, 64] on div "Cost: Amount $ 1,170.91 Specify Cost Center Cost Center -- Not Specified --" at bounding box center [231, 56] width 285 height 18
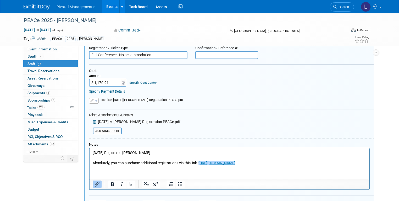
scroll to position [481, 0]
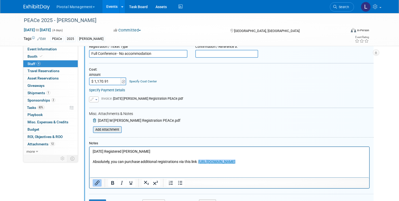
click at [106, 130] on input "file" at bounding box center [90, 129] width 62 height 6
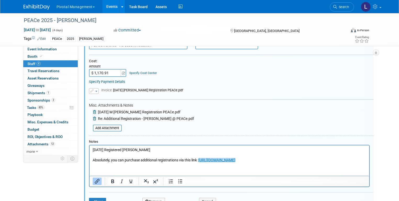
scroll to position [487, 0]
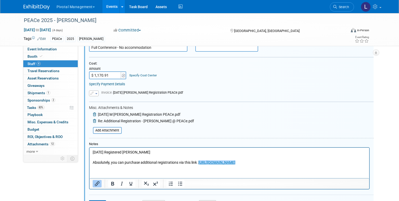
click at [95, 197] on div "Save Remove Cancel" at bounding box center [231, 202] width 285 height 17
click at [94, 200] on button "Save" at bounding box center [97, 203] width 17 height 7
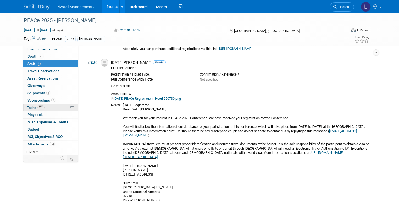
click at [28, 106] on span "Tasks 83%" at bounding box center [36, 107] width 18 height 4
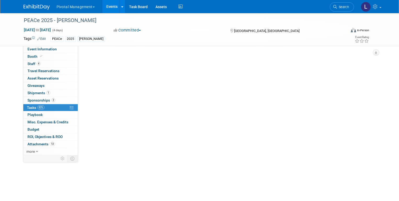
scroll to position [0, 0]
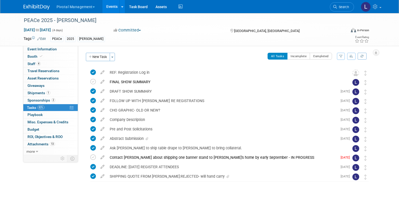
click at [30, 101] on span "Sponsorships 2" at bounding box center [41, 100] width 28 height 4
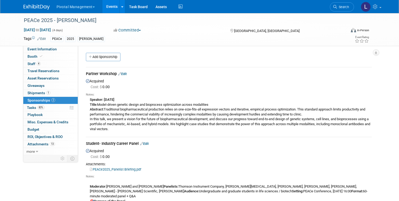
click at [113, 169] on link "PEACe2025_Panelist Briefing.pdf" at bounding box center [115, 169] width 51 height 4
click at [122, 73] on link "Edit" at bounding box center [122, 74] width 9 height 4
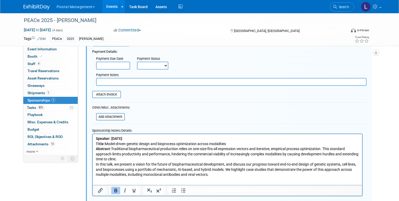
scroll to position [78, 0]
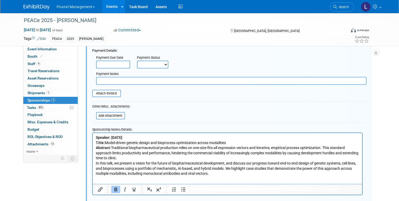
click at [140, 140] on p "Speaker: [DATE] Title: Model-driven genetic design and bioprocess optimization …" at bounding box center [227, 155] width 263 height 41
click at [100, 114] on input "file" at bounding box center [93, 115] width 62 height 6
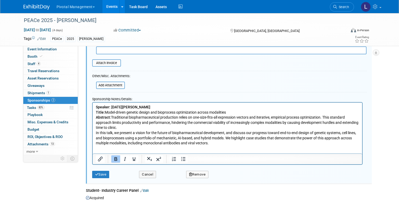
scroll to position [136, 0]
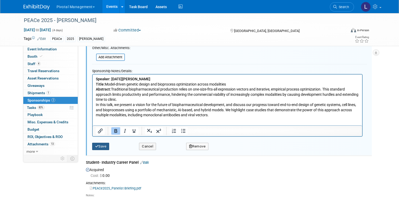
click at [96, 145] on button "Save" at bounding box center [100, 145] width 17 height 7
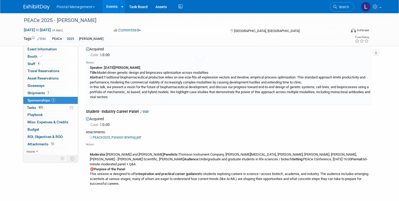
scroll to position [8, 0]
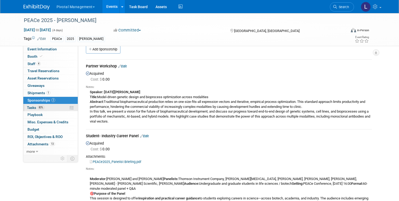
click at [27, 107] on span "Tasks 83%" at bounding box center [36, 107] width 18 height 4
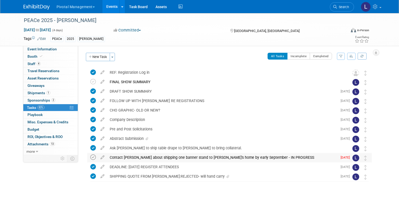
click at [90, 158] on icon at bounding box center [92, 156] width 5 height 5
click at [92, 59] on button "New Task" at bounding box center [98, 57] width 24 height 8
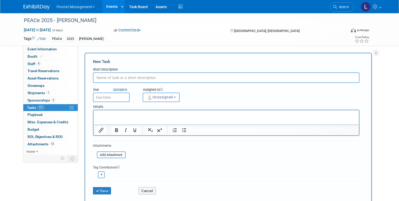
click at [140, 76] on input "text" at bounding box center [226, 77] width 266 height 10
type input "REF: [DATE] Email from Show"
click at [111, 155] on input "file" at bounding box center [94, 155] width 62 height 6
click at [125, 116] on p "Rich Text Area. Press ALT-0 for help." at bounding box center [225, 114] width 259 height 5
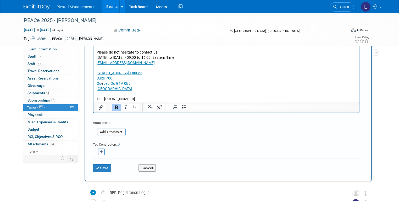
scroll to position [143, 0]
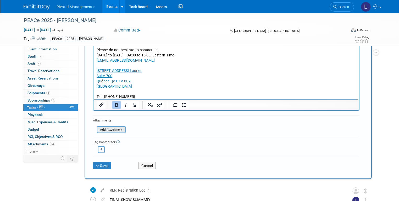
click at [110, 130] on input "file" at bounding box center [94, 129] width 62 height 6
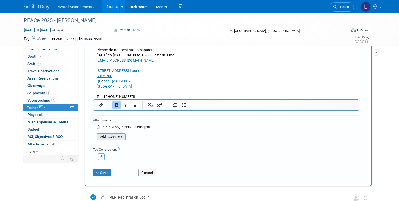
click at [114, 134] on input "file" at bounding box center [94, 136] width 62 height 6
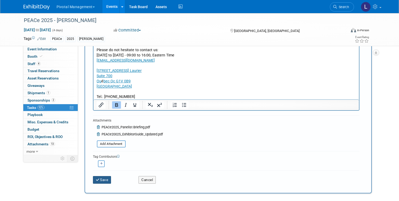
click at [99, 180] on button "Save" at bounding box center [102, 179] width 18 height 7
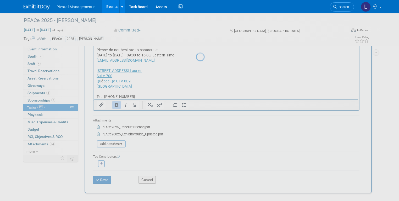
scroll to position [0, 0]
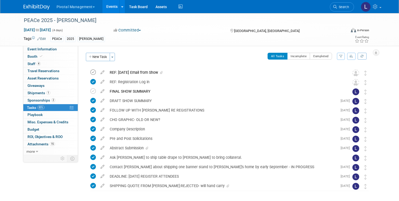
click at [90, 72] on icon at bounding box center [92, 71] width 5 height 5
click at [98, 90] on icon at bounding box center [102, 90] width 9 height 7
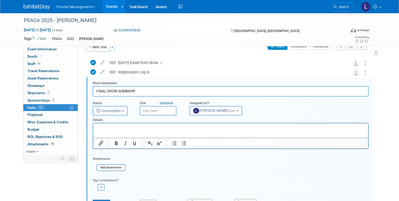
scroll to position [10, 0]
click at [154, 107] on input "text" at bounding box center [158, 109] width 37 height 9
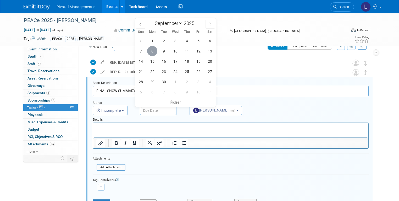
click at [152, 53] on span "8" at bounding box center [152, 51] width 10 height 10
type input "[DATE]"
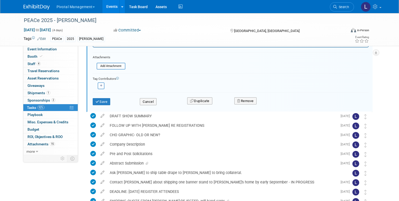
scroll to position [111, 0]
click at [102, 102] on button "Save" at bounding box center [102, 101] width 18 height 7
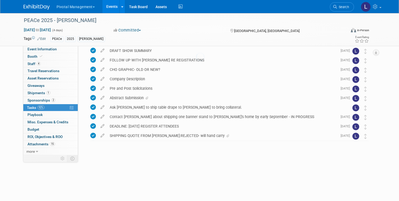
scroll to position [21, 0]
